Goal: Task Accomplishment & Management: Manage account settings

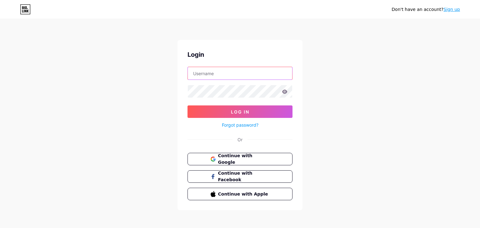
click at [219, 77] on input "text" at bounding box center [240, 73] width 104 height 12
type input "ksu"
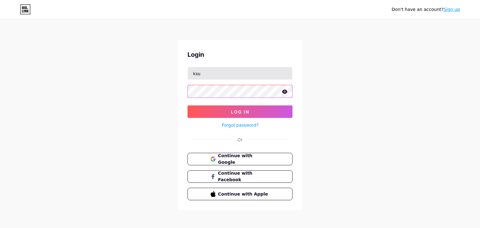
click at [187, 106] on button "Log In" at bounding box center [239, 112] width 105 height 12
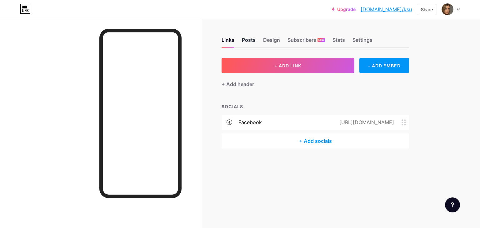
click at [252, 44] on div "Posts" at bounding box center [249, 41] width 14 height 11
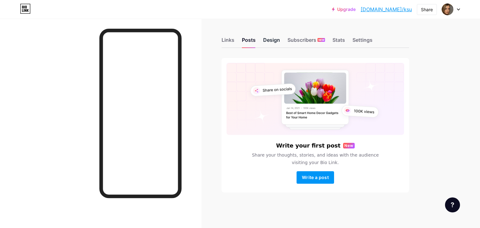
click at [269, 40] on div "Design" at bounding box center [271, 41] width 17 height 11
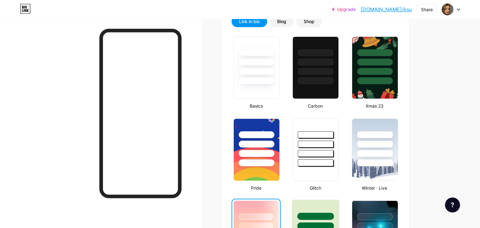
scroll to position [132, 0]
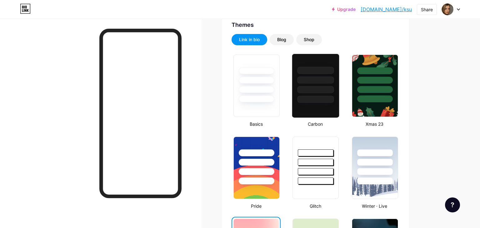
click at [317, 59] on div at bounding box center [315, 78] width 47 height 49
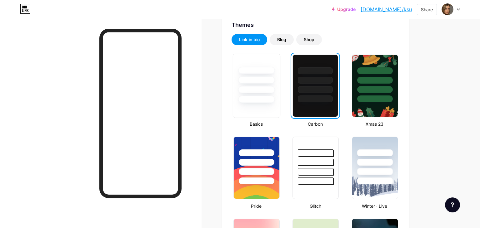
click at [270, 113] on div at bounding box center [256, 86] width 47 height 64
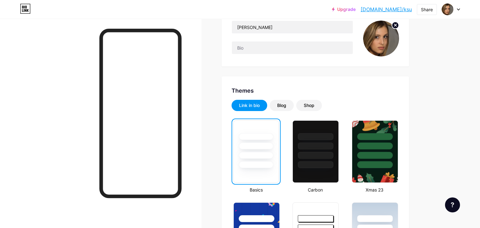
scroll to position [33, 0]
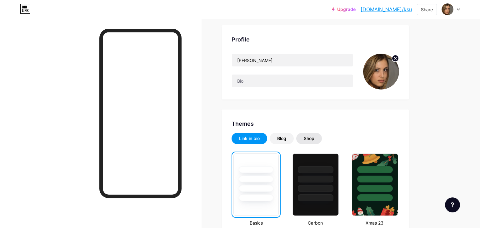
click at [306, 138] on div "Shop" at bounding box center [309, 139] width 11 height 6
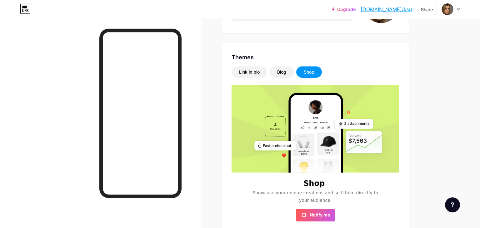
scroll to position [22, 0]
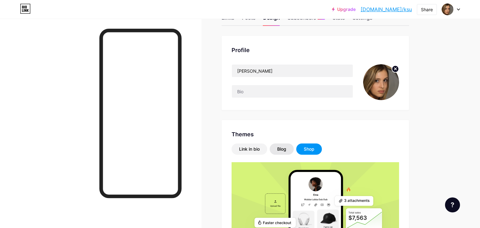
click at [278, 149] on div "Blog" at bounding box center [281, 149] width 9 height 6
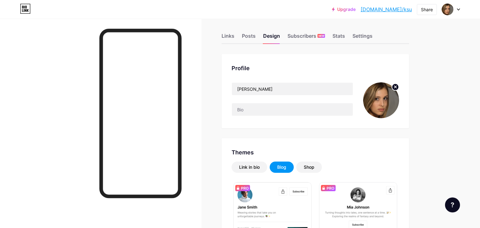
scroll to position [0, 0]
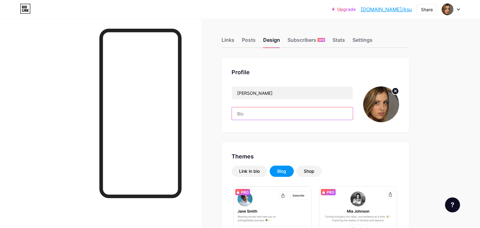
click at [267, 116] on input "text" at bounding box center [292, 113] width 121 height 12
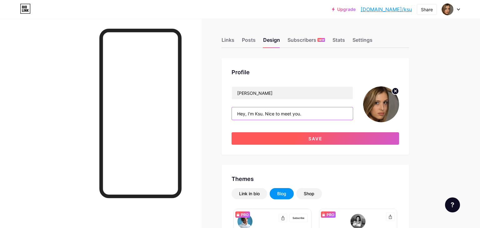
type input "Hey, I'm Ksu. Nice to meet you."
click at [313, 138] on span "Save" at bounding box center [315, 138] width 14 height 5
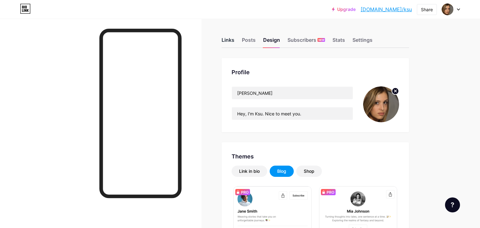
click at [232, 40] on div "Links" at bounding box center [227, 41] width 13 height 11
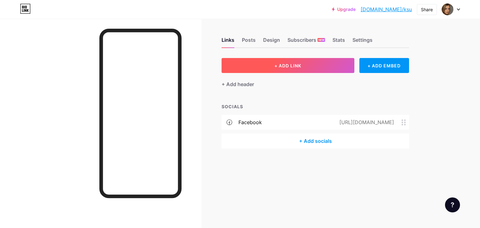
click at [285, 68] on span "+ ADD LINK" at bounding box center [287, 65] width 27 height 5
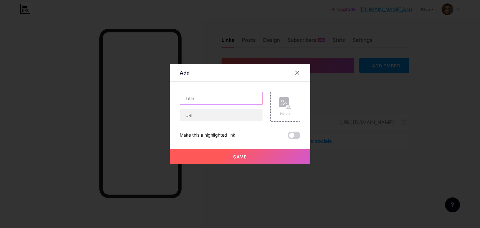
click at [248, 101] on input "text" at bounding box center [221, 98] width 82 height 12
type input "Oksy Marketing"
type input "https://oksymarketing.com"
click at [244, 158] on span "Save" at bounding box center [240, 156] width 14 height 5
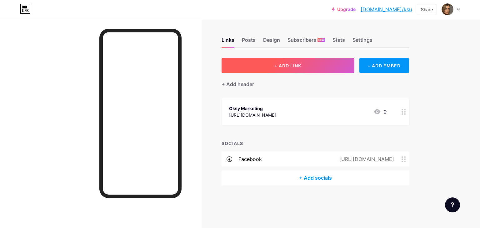
click at [264, 63] on button "+ ADD LINK" at bounding box center [287, 65] width 133 height 15
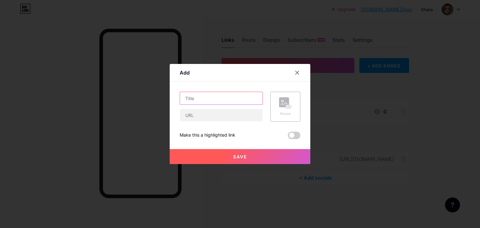
click at [224, 102] on input "text" at bounding box center [221, 98] width 82 height 12
type input "Prompt Genius"
click at [221, 112] on input "text" at bounding box center [221, 115] width 82 height 12
type input "https://promptgenius.top"
click at [241, 156] on span "Save" at bounding box center [240, 156] width 14 height 5
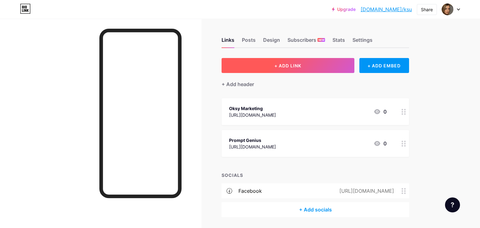
click at [286, 64] on span "+ ADD LINK" at bounding box center [287, 65] width 27 height 5
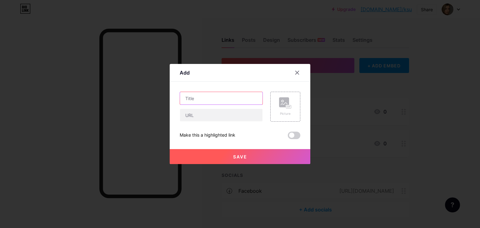
click at [222, 94] on input "text" at bounding box center [221, 98] width 82 height 12
type input "Unrestricted PLR"
click at [210, 116] on input "text" at bounding box center [221, 115] width 82 height 12
type input "https://unrestrictedplr.top"
click at [248, 157] on button "Save" at bounding box center [240, 156] width 141 height 15
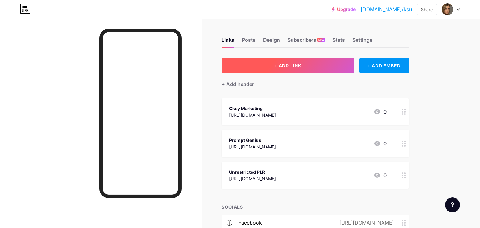
click at [278, 67] on span "+ ADD LINK" at bounding box center [287, 65] width 27 height 5
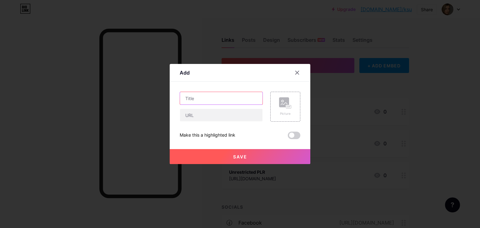
click at [227, 97] on input "text" at bounding box center [221, 98] width 82 height 12
type input "Collect Your Random Gift"
paste input "https://llclickpro.com/r/freebies/"
type input "https://llclickpro.com/r/freebies/ksushatoplib"
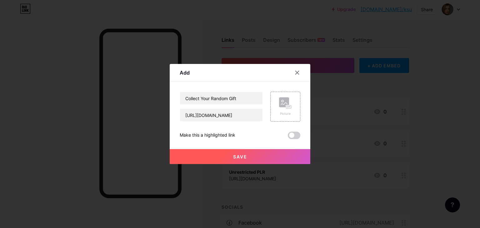
click at [239, 160] on button "Save" at bounding box center [240, 156] width 141 height 15
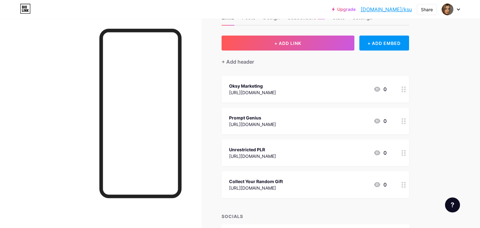
scroll to position [33, 0]
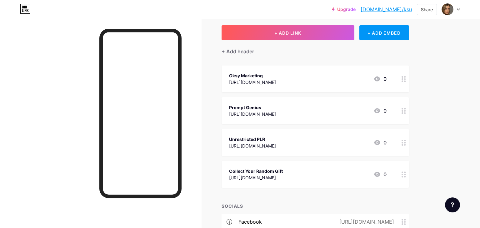
drag, startPoint x: 260, startPoint y: 176, endPoint x: 260, endPoint y: 118, distance: 57.5
click at [260, 175] on div "https://llclickpro.com/r/freebies/ksushatoplib" at bounding box center [256, 178] width 54 height 7
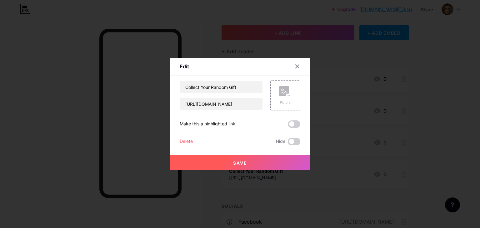
click at [445, 141] on div at bounding box center [240, 114] width 480 height 228
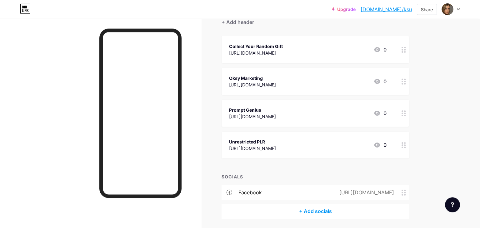
scroll to position [50, 0]
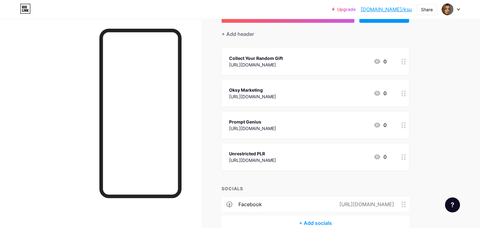
click at [268, 58] on div "Collect Your Random Gift" at bounding box center [256, 58] width 54 height 7
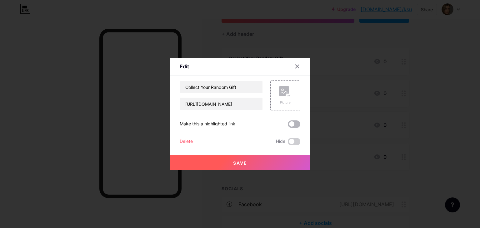
click at [297, 124] on span at bounding box center [294, 124] width 12 height 7
click at [288, 126] on input "checkbox" at bounding box center [288, 126] width 0 height 0
click at [284, 90] on rect at bounding box center [284, 91] width 10 height 10
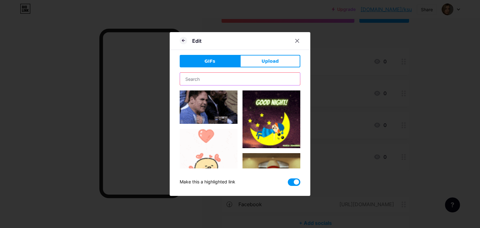
click at [228, 77] on input "text" at bounding box center [240, 79] width 120 height 12
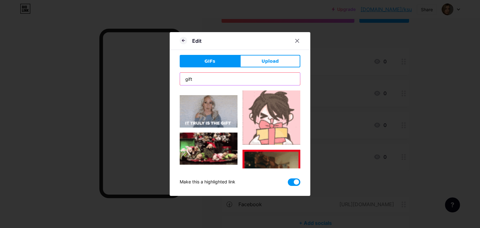
scroll to position [1761, 0]
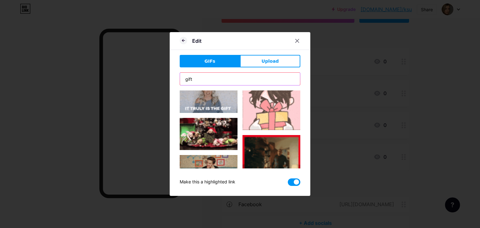
type input "gift"
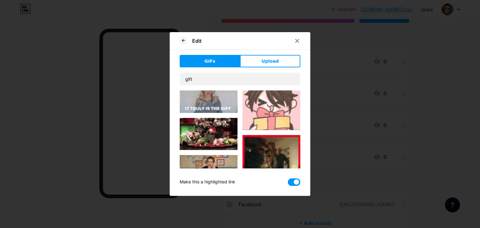
click at [270, 111] on img at bounding box center [271, 101] width 58 height 58
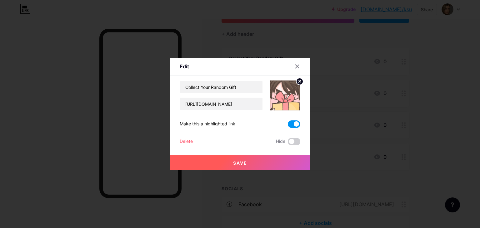
click at [237, 164] on span "Save" at bounding box center [240, 163] width 14 height 5
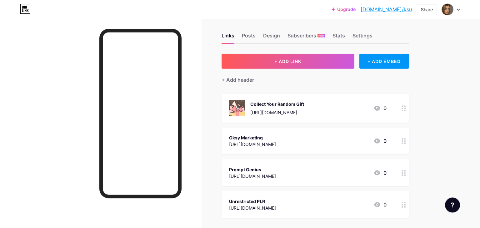
scroll to position [0, 0]
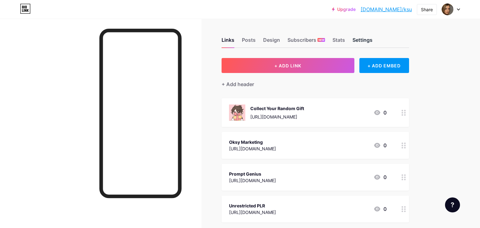
click at [357, 42] on div "Settings" at bounding box center [362, 41] width 20 height 11
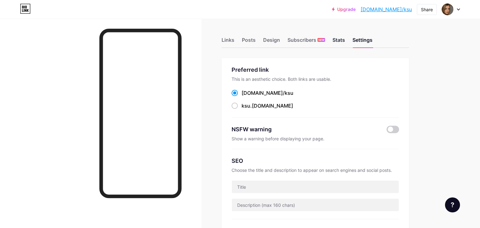
click at [339, 38] on div "Stats" at bounding box center [338, 41] width 12 height 11
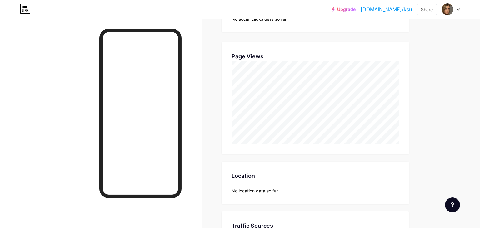
scroll to position [192, 0]
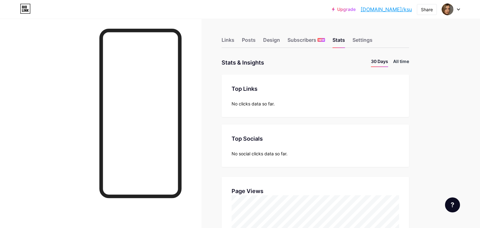
click at [397, 62] on li "All time" at bounding box center [401, 62] width 16 height 9
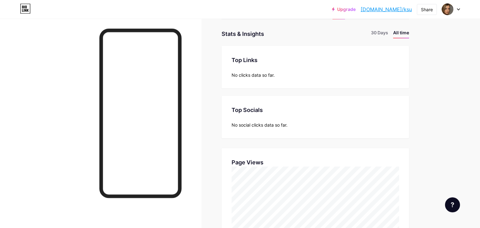
scroll to position [9, 0]
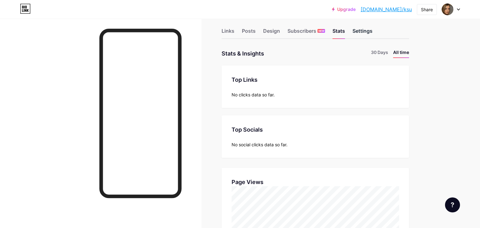
click at [360, 34] on div "Settings" at bounding box center [362, 32] width 20 height 11
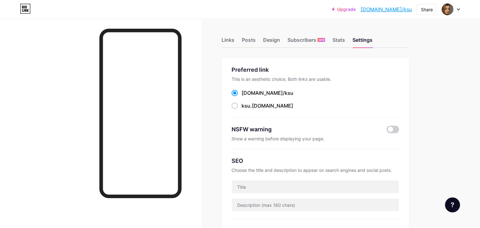
click at [459, 9] on icon at bounding box center [458, 10] width 2 height 2
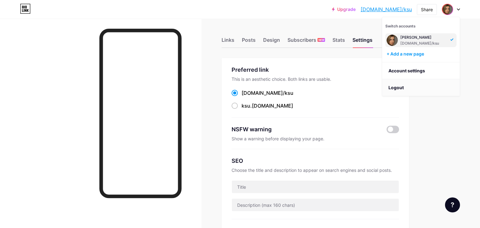
click at [398, 87] on li "Logout" at bounding box center [420, 87] width 77 height 17
